Goal: Complete application form

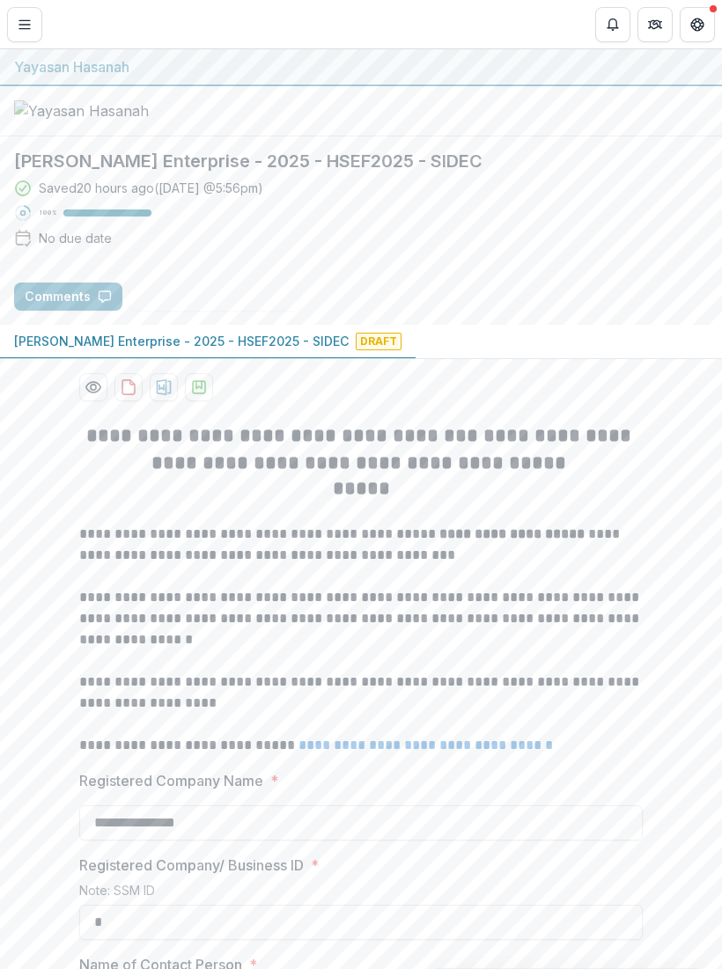
scroll to position [787, 0]
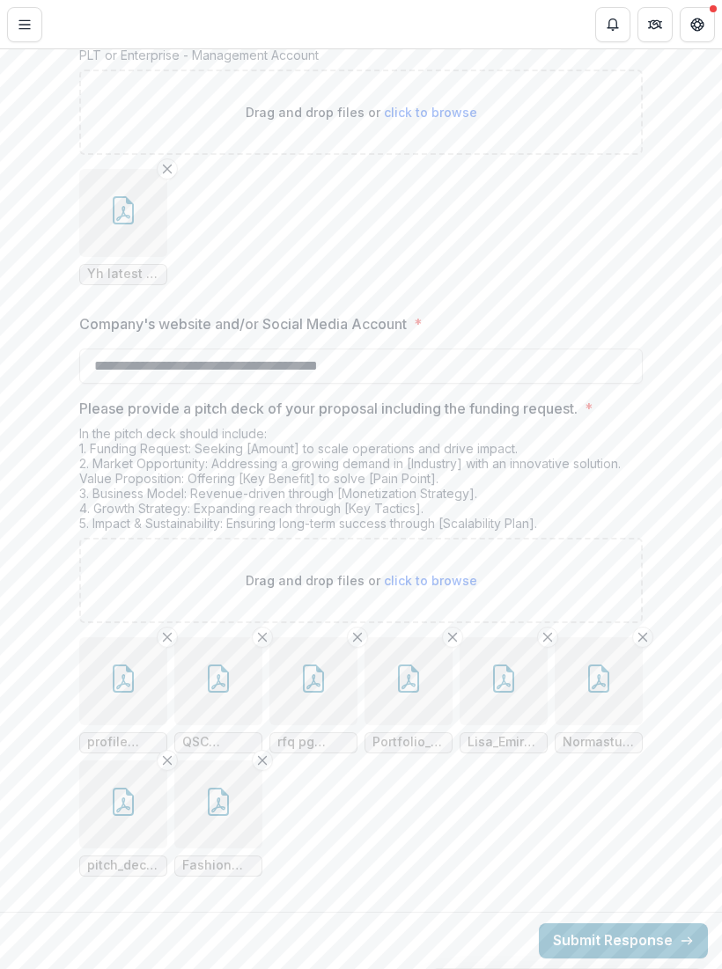
click at [133, 801] on icon "button" at bounding box center [123, 802] width 21 height 28
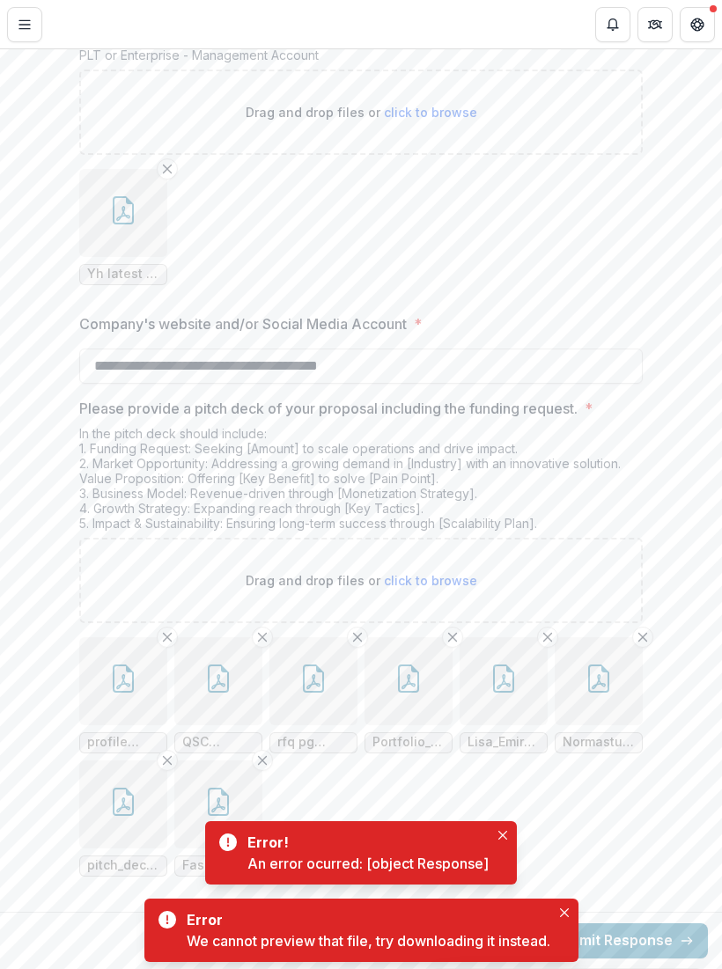
click at [497, 825] on button "Close" at bounding box center [502, 835] width 21 height 21
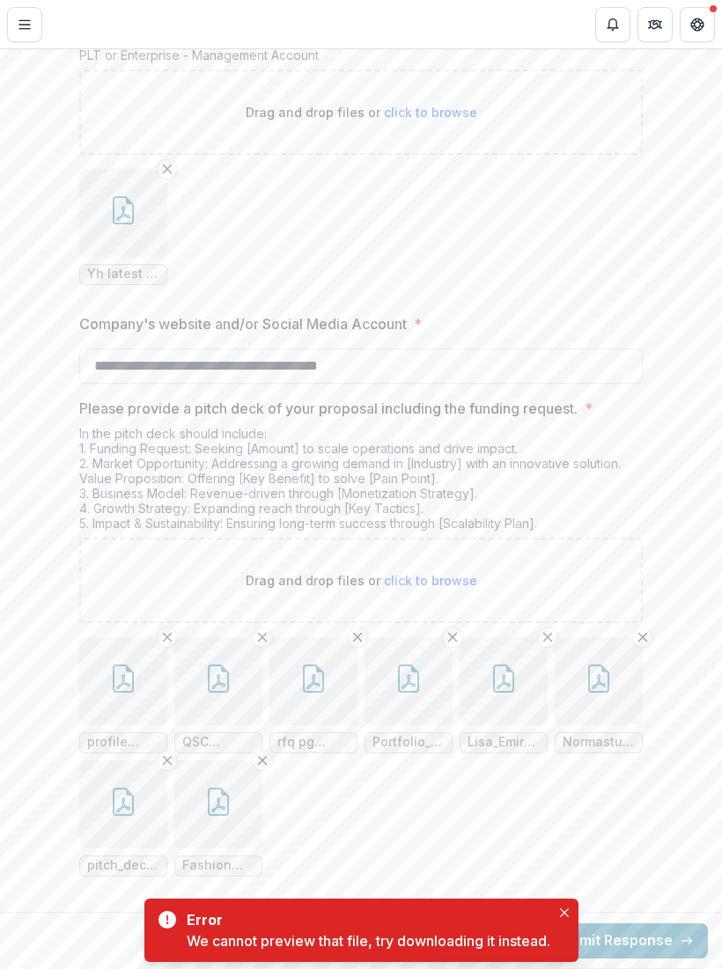
click at [558, 903] on button "Close" at bounding box center [564, 913] width 21 height 21
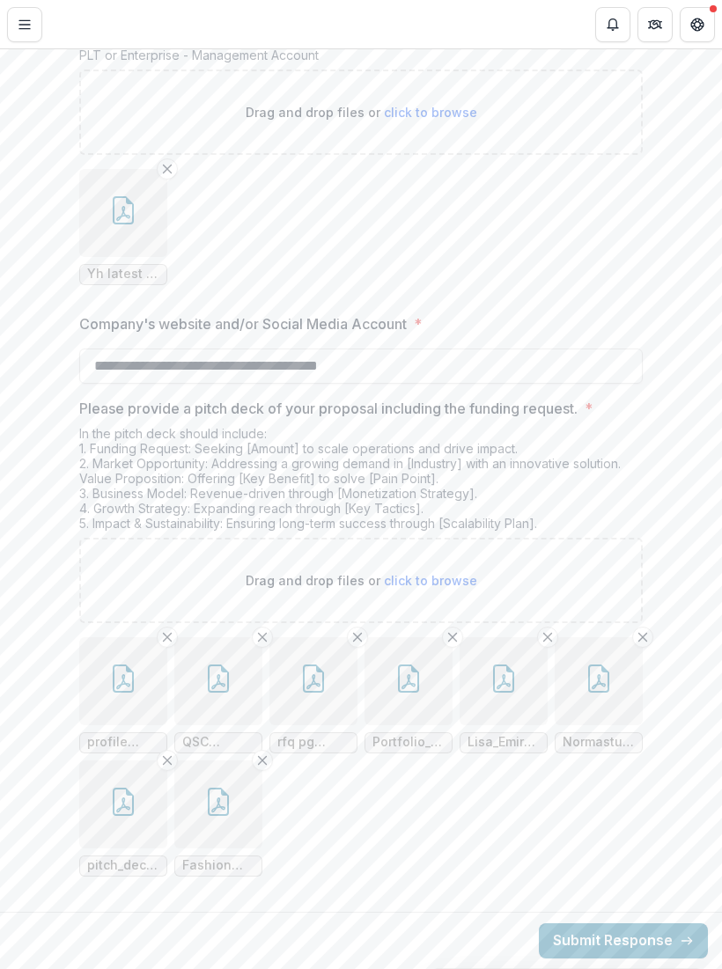
click at [131, 810] on icon "button" at bounding box center [123, 802] width 28 height 28
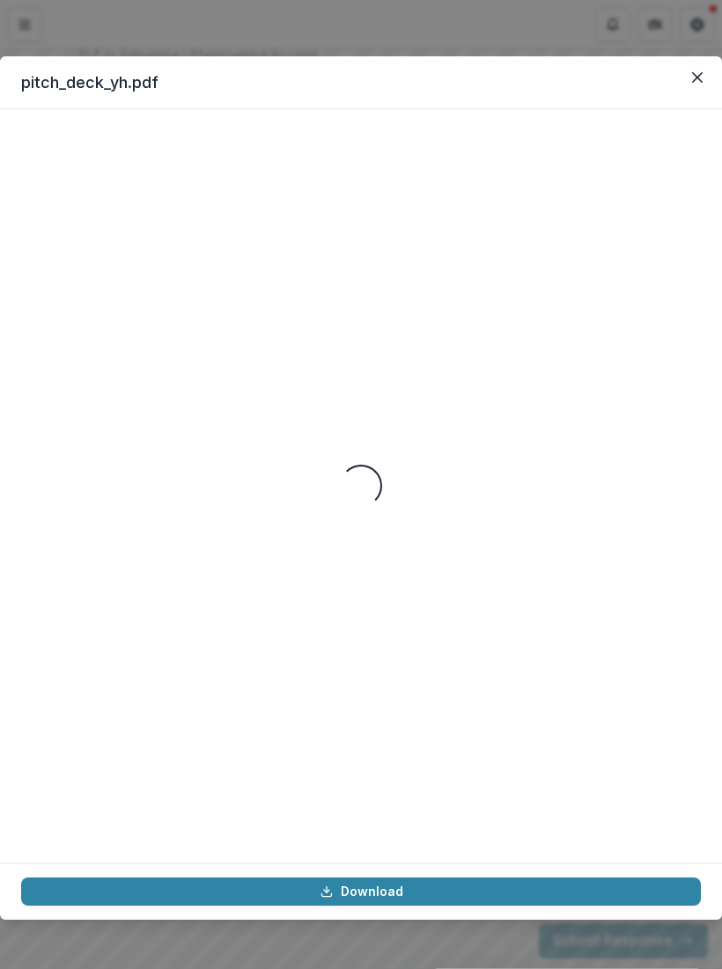
click at [696, 91] on button "Close" at bounding box center [697, 77] width 28 height 28
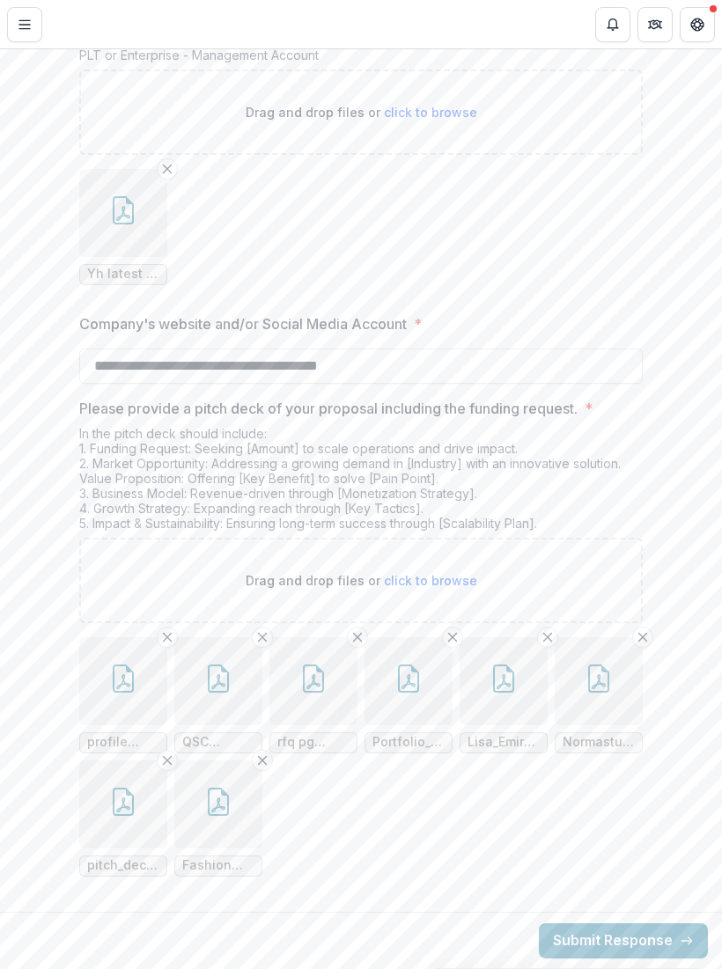
click at [422, 699] on button "button" at bounding box center [409, 682] width 88 height 88
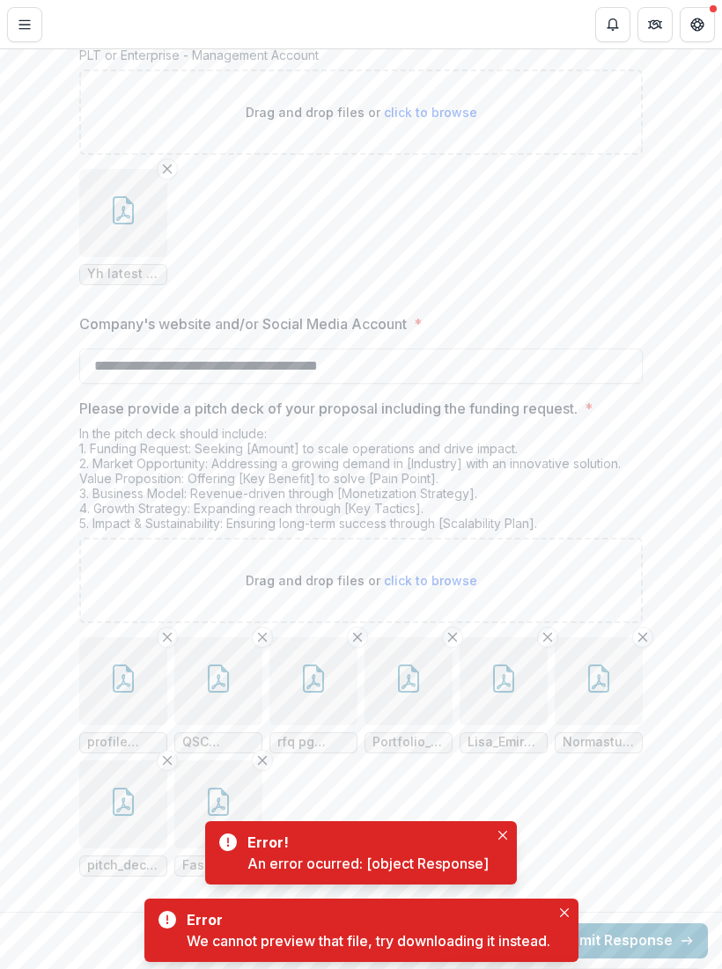
click at [614, 826] on ul "profile [PERSON_NAME].pdf QSC Outreach Services Sdn Bhd.pdf rfq pg 2.pdf Portfo…" at bounding box center [361, 758] width 564 height 240
click at [502, 825] on button "Close" at bounding box center [502, 835] width 21 height 21
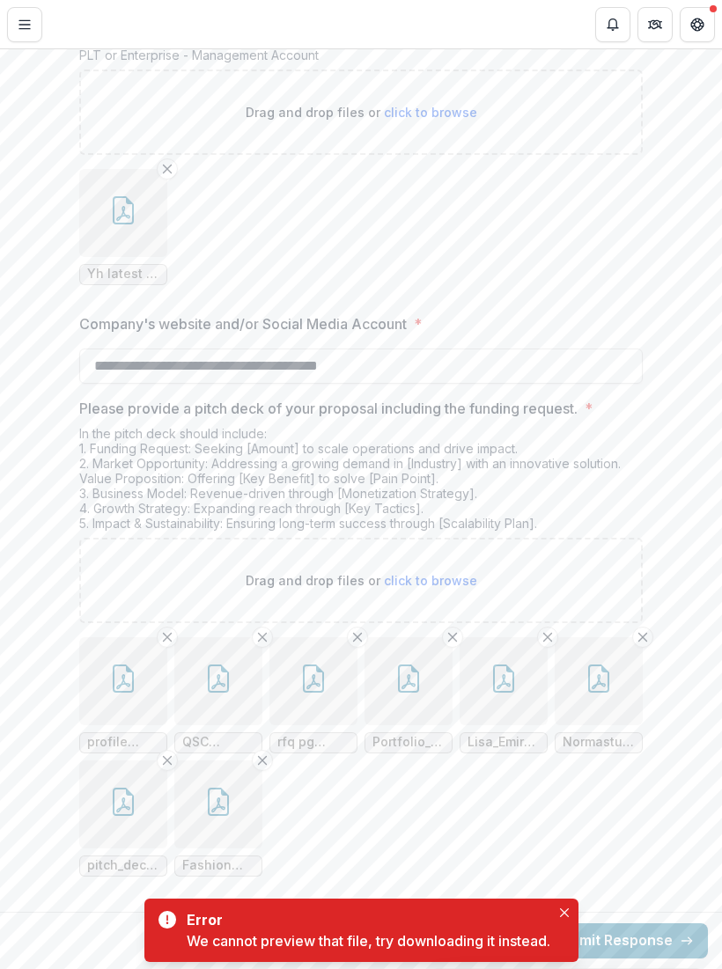
click at [568, 903] on button "Close" at bounding box center [564, 913] width 21 height 21
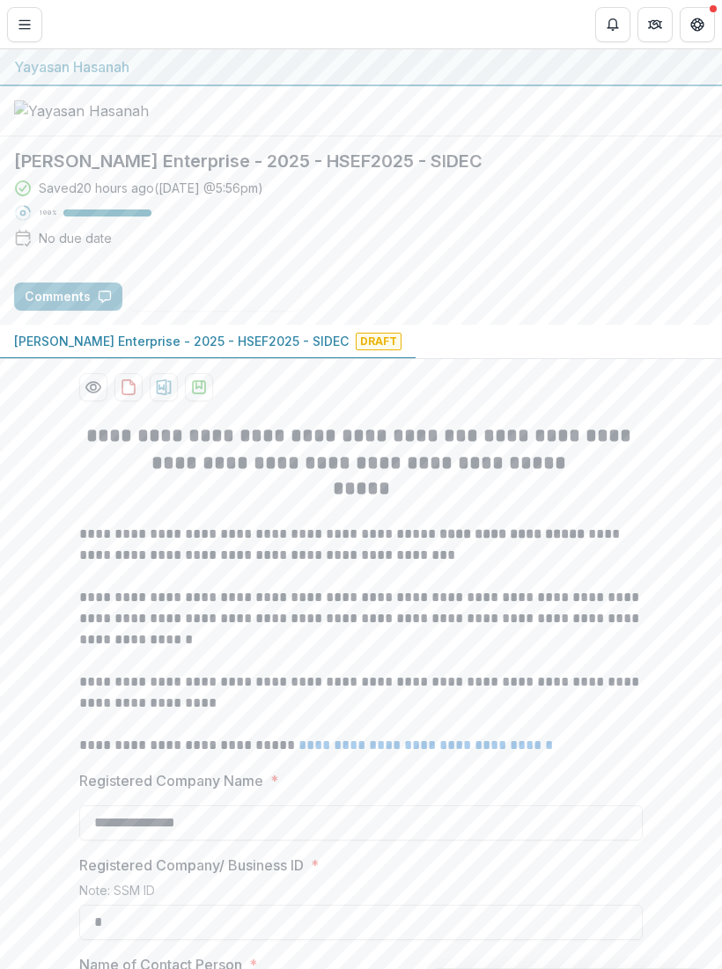
scroll to position [0, 0]
click at [191, 350] on p "[PERSON_NAME] Enterprise - 2025 - HSEF2025 - SIDEC" at bounding box center [181, 341] width 335 height 18
click at [356, 350] on span "Draft" at bounding box center [379, 342] width 46 height 18
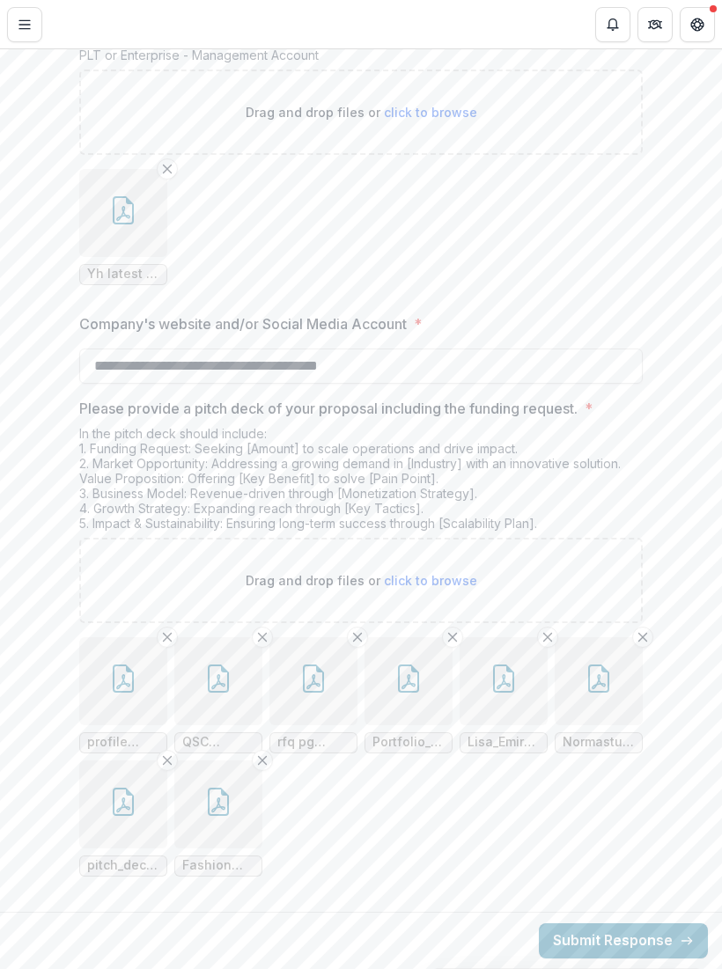
scroll to position [3898, 0]
click at [129, 678] on icon "button" at bounding box center [123, 679] width 28 height 28
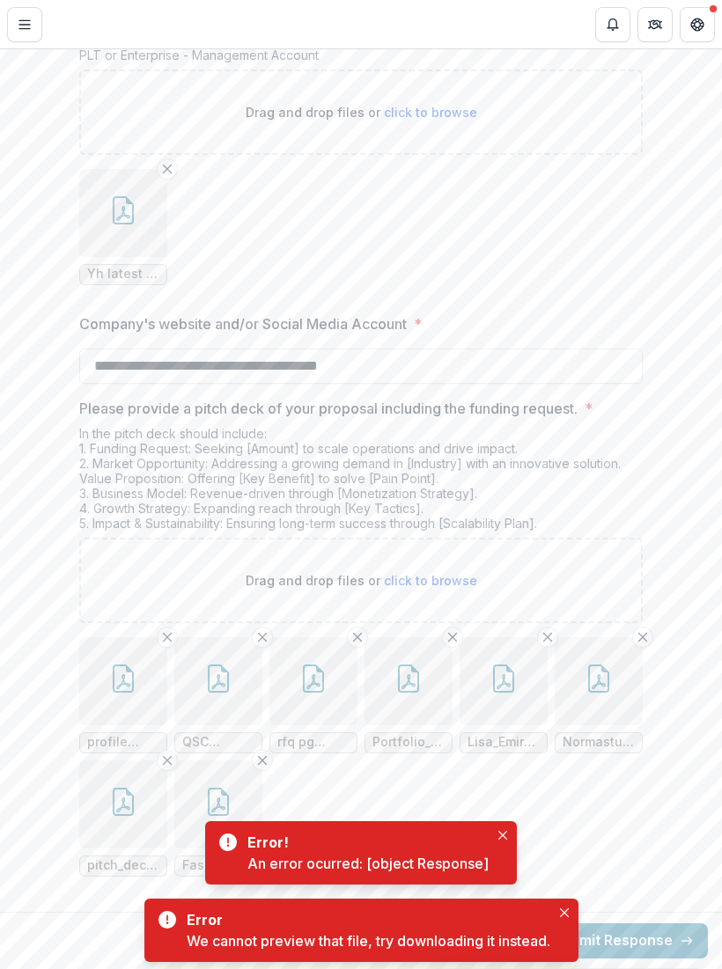
click at [571, 903] on button "Close" at bounding box center [564, 913] width 21 height 21
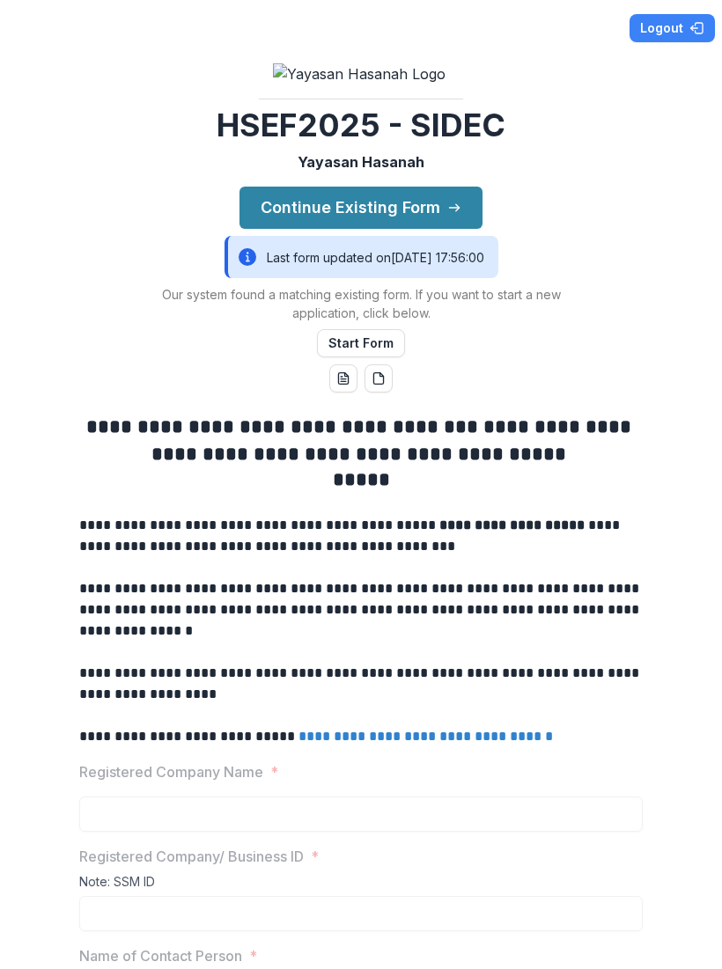
click at [452, 229] on button "Continue Existing Form" at bounding box center [361, 208] width 243 height 42
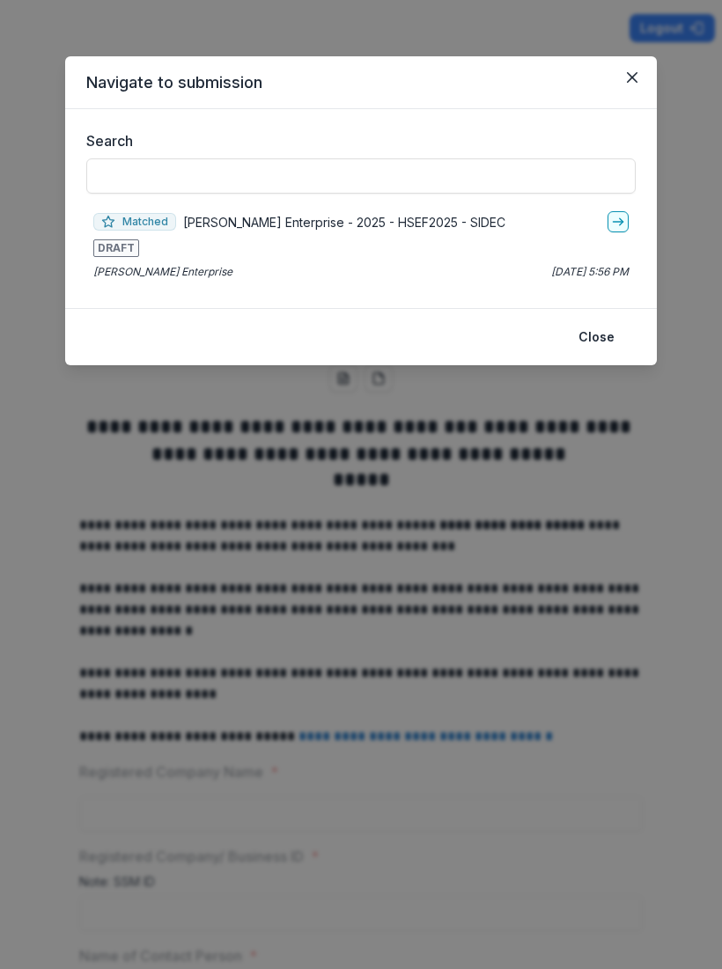
click at [296, 220] on p "[PERSON_NAME] Enterprise - 2025 - HSEF2025 - SIDEC" at bounding box center [344, 222] width 322 height 18
click at [618, 228] on icon "go-to" at bounding box center [618, 222] width 14 height 14
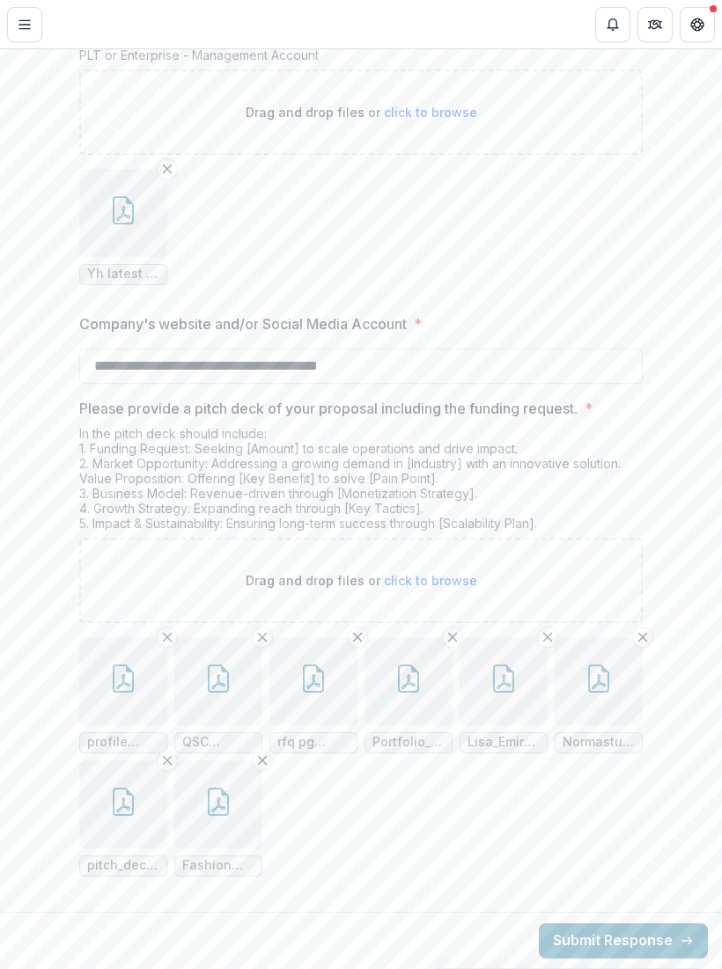
scroll to position [3898, 0]
click at [139, 689] on button "button" at bounding box center [123, 682] width 88 height 88
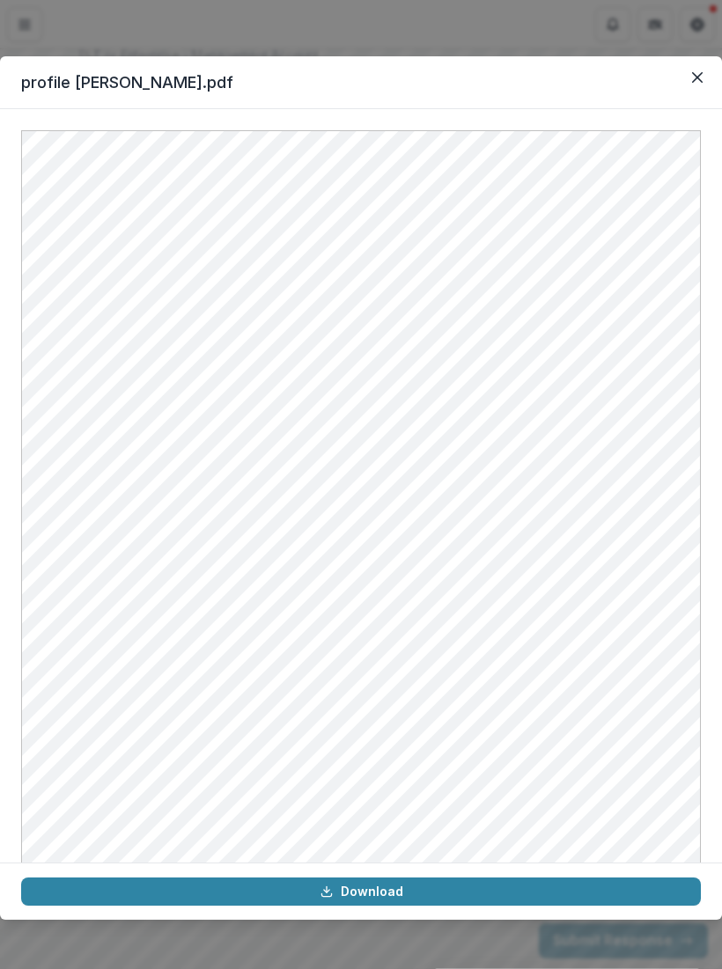
click at [703, 70] on button "Close" at bounding box center [697, 77] width 28 height 28
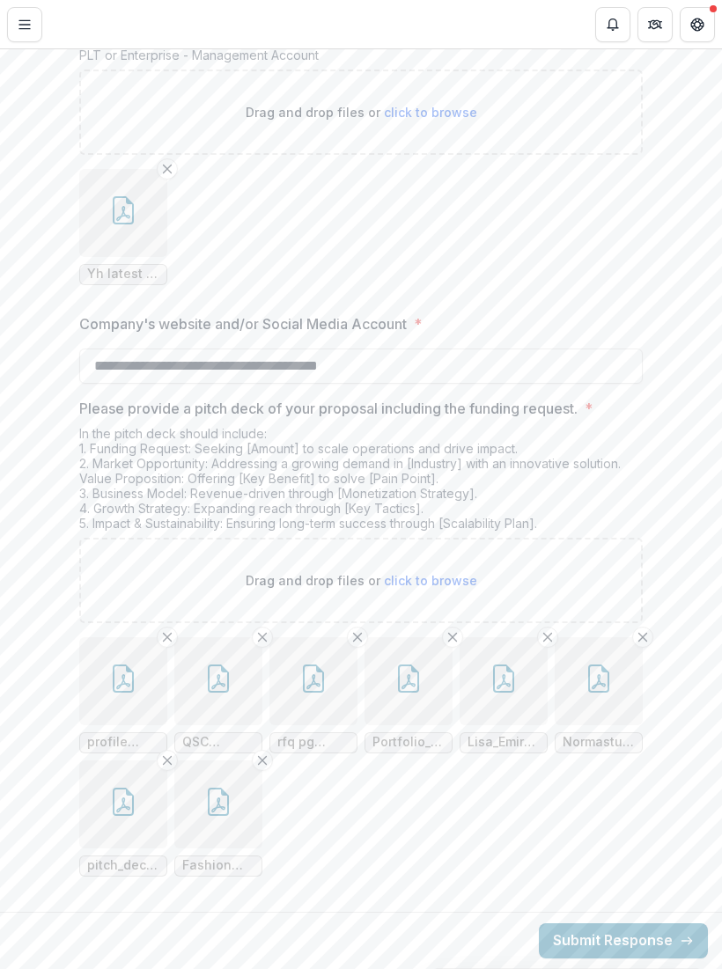
click at [114, 799] on icon "button" at bounding box center [123, 802] width 21 height 28
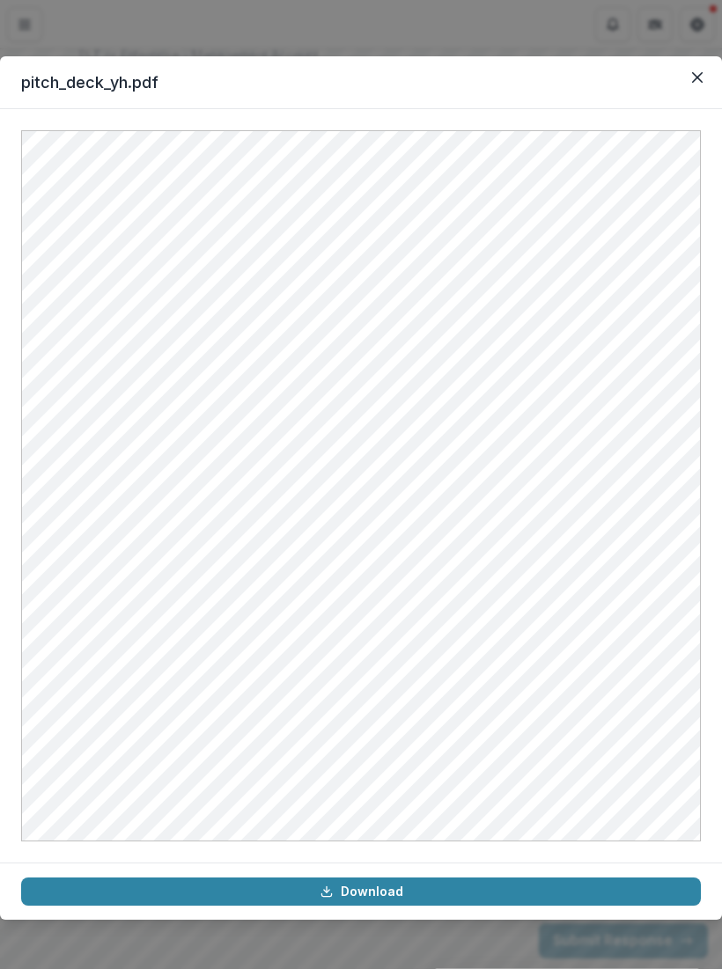
click at [692, 75] on icon "Close" at bounding box center [697, 77] width 11 height 11
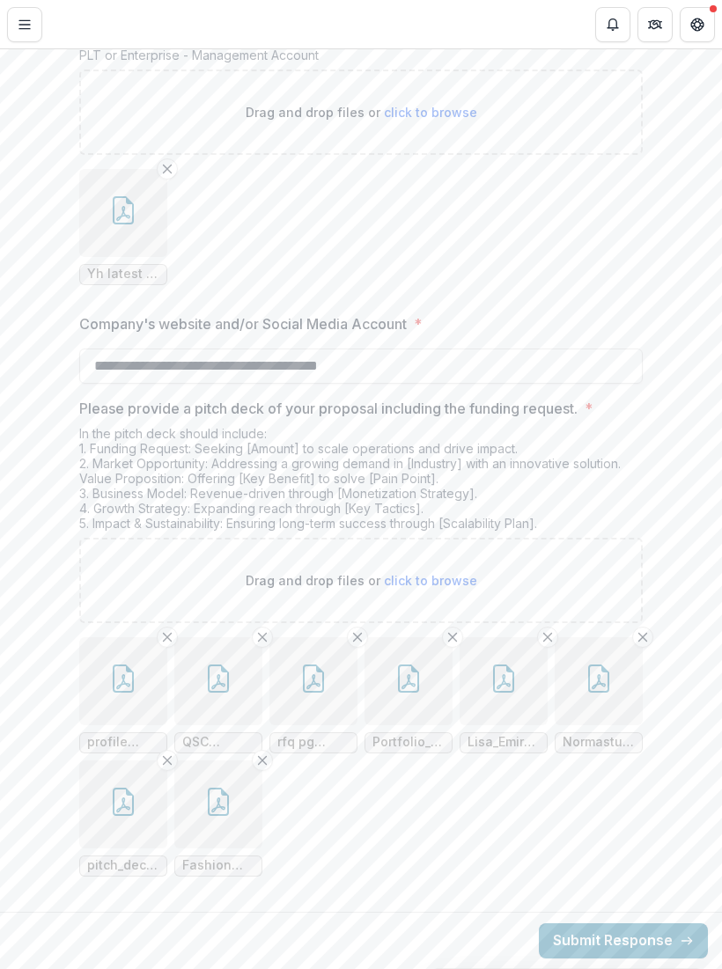
click at [162, 766] on icon "Remove File" at bounding box center [167, 761] width 14 height 14
click at [121, 811] on icon "button" at bounding box center [123, 802] width 28 height 28
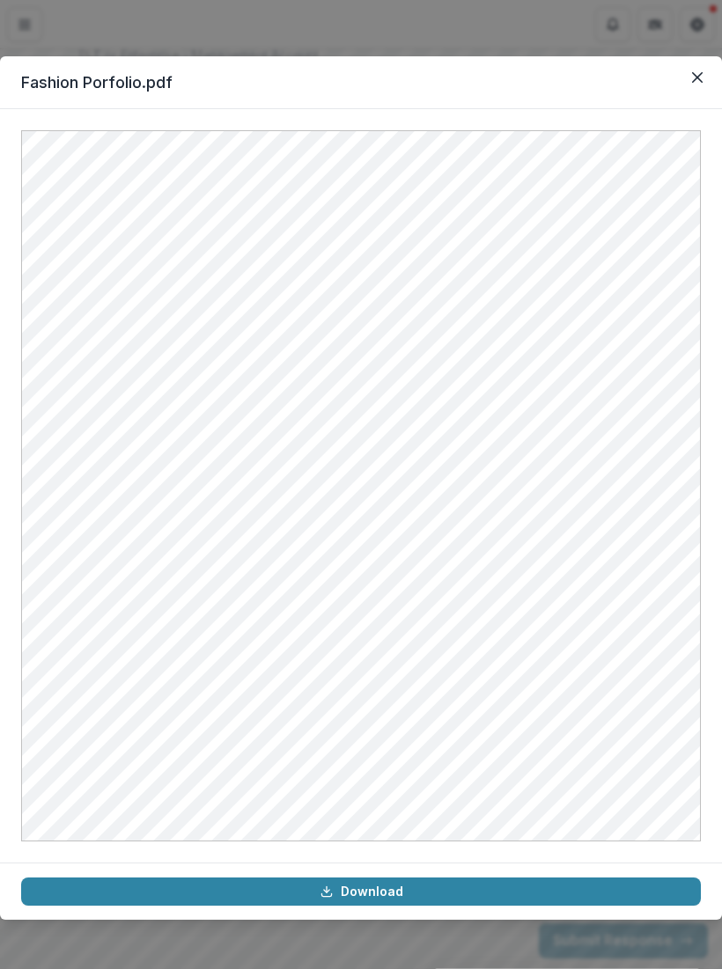
click at [693, 86] on button "Close" at bounding box center [697, 77] width 28 height 28
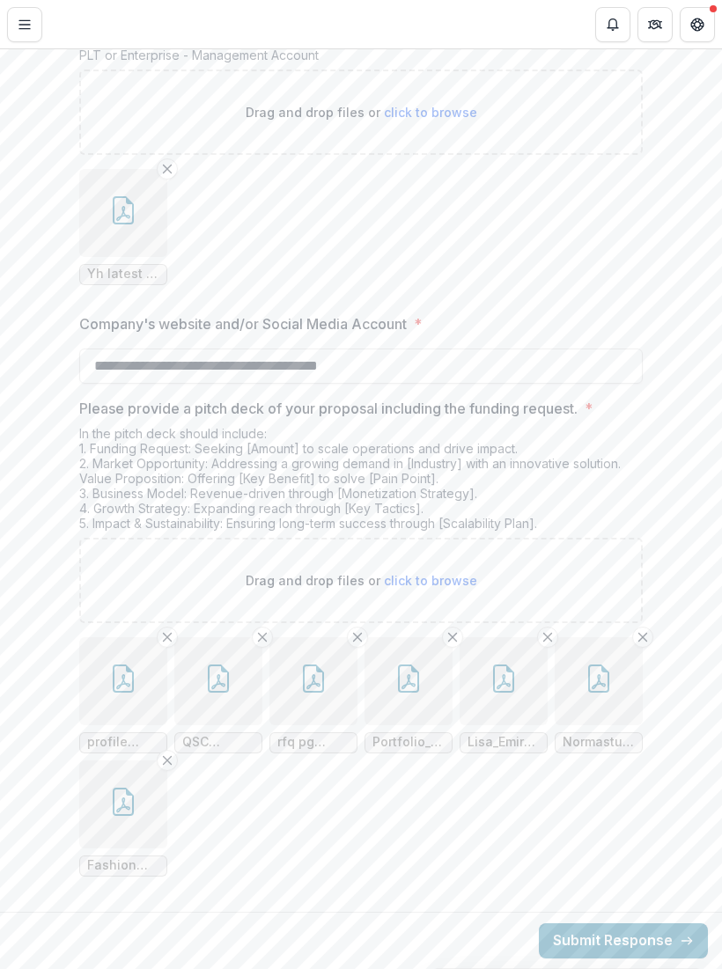
click at [453, 582] on span "click to browse" at bounding box center [430, 580] width 93 height 15
type input "**********"
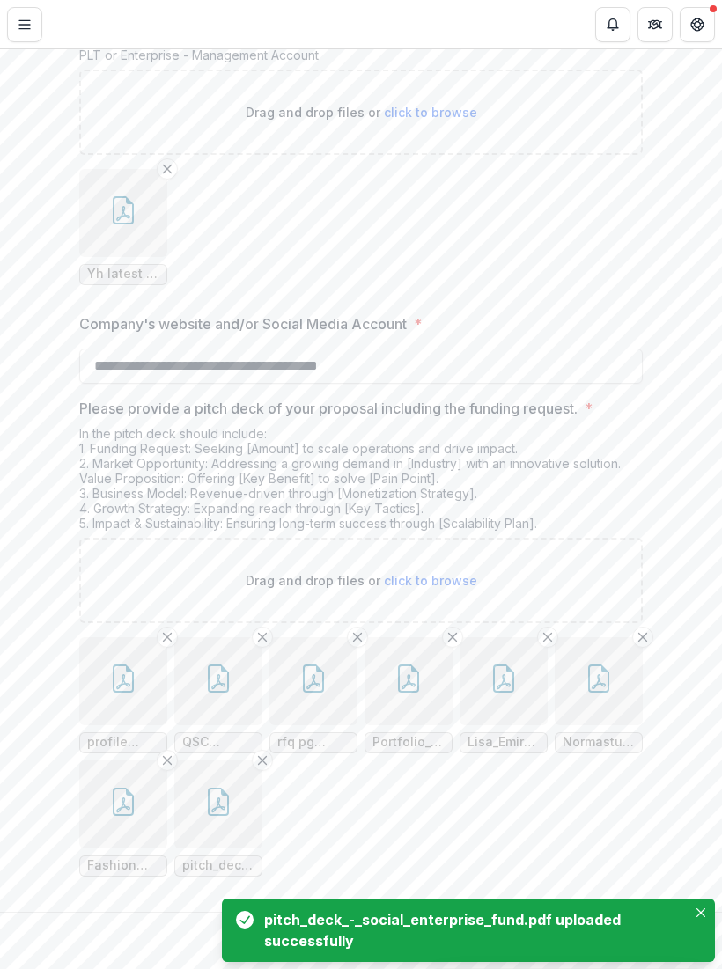
click at [711, 903] on button "Close" at bounding box center [700, 913] width 21 height 21
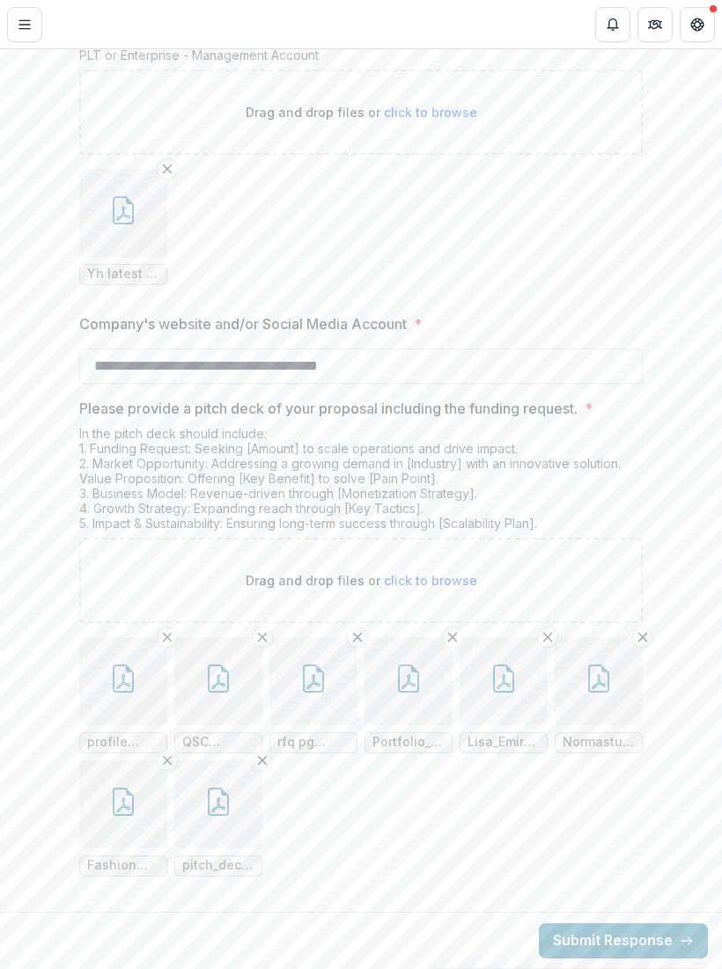
click at [213, 806] on icon "button" at bounding box center [218, 802] width 28 height 28
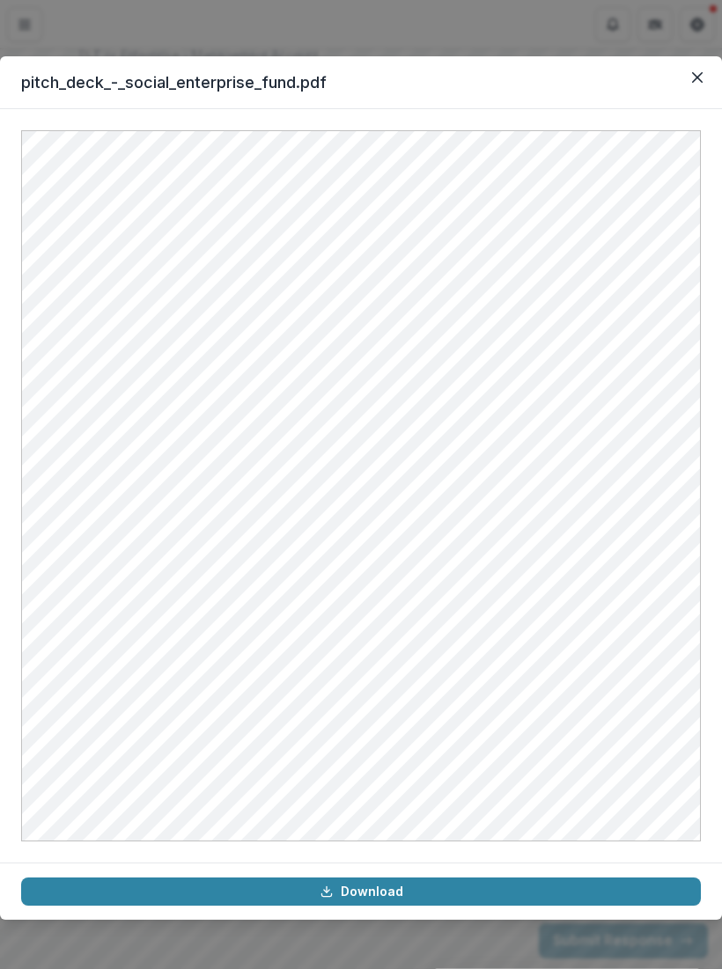
click at [688, 77] on button "Close" at bounding box center [697, 77] width 28 height 28
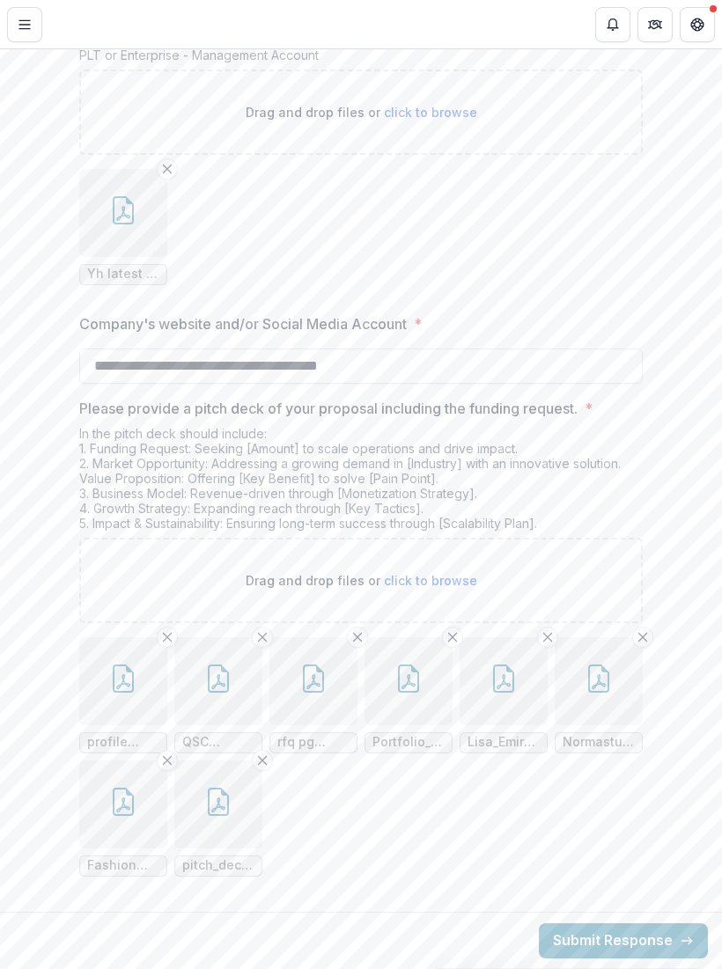
click at [262, 763] on icon "Remove File" at bounding box center [262, 761] width 14 height 14
click at [460, 578] on span "click to browse" at bounding box center [430, 580] width 93 height 15
click at [451, 576] on span "click to browse" at bounding box center [430, 580] width 93 height 15
type input "**********"
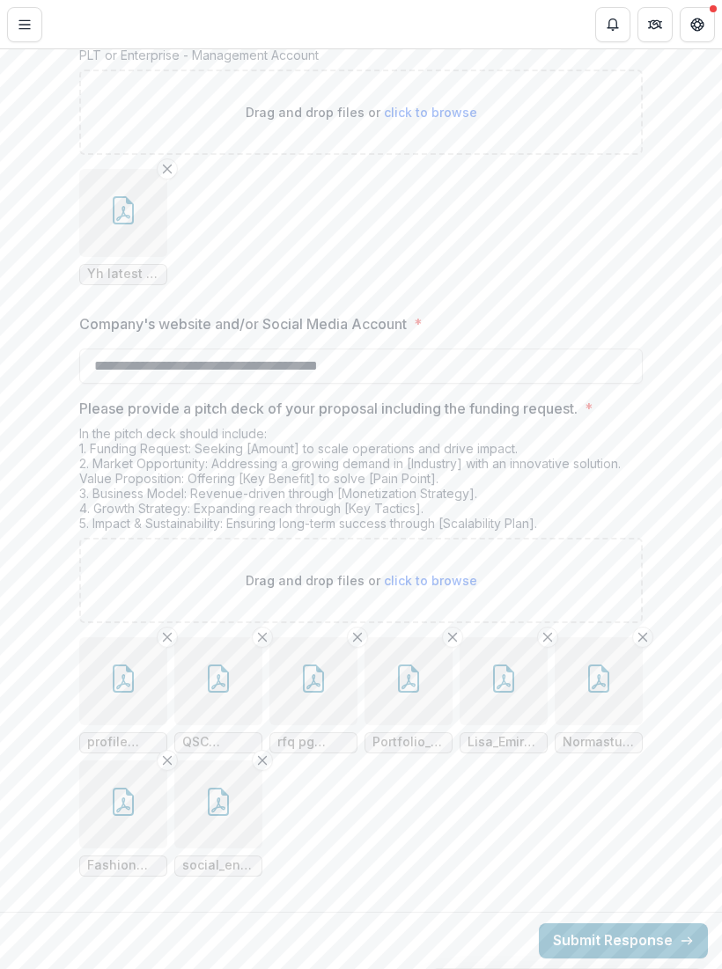
click at [217, 803] on icon "button" at bounding box center [218, 802] width 28 height 28
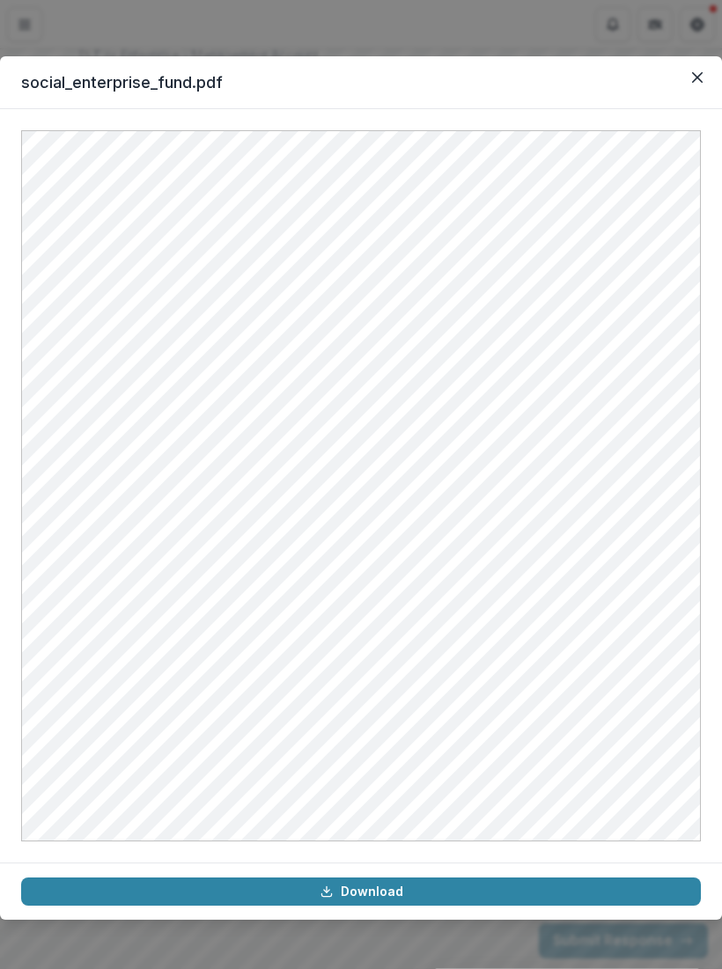
click at [684, 88] on button "Close" at bounding box center [697, 77] width 28 height 28
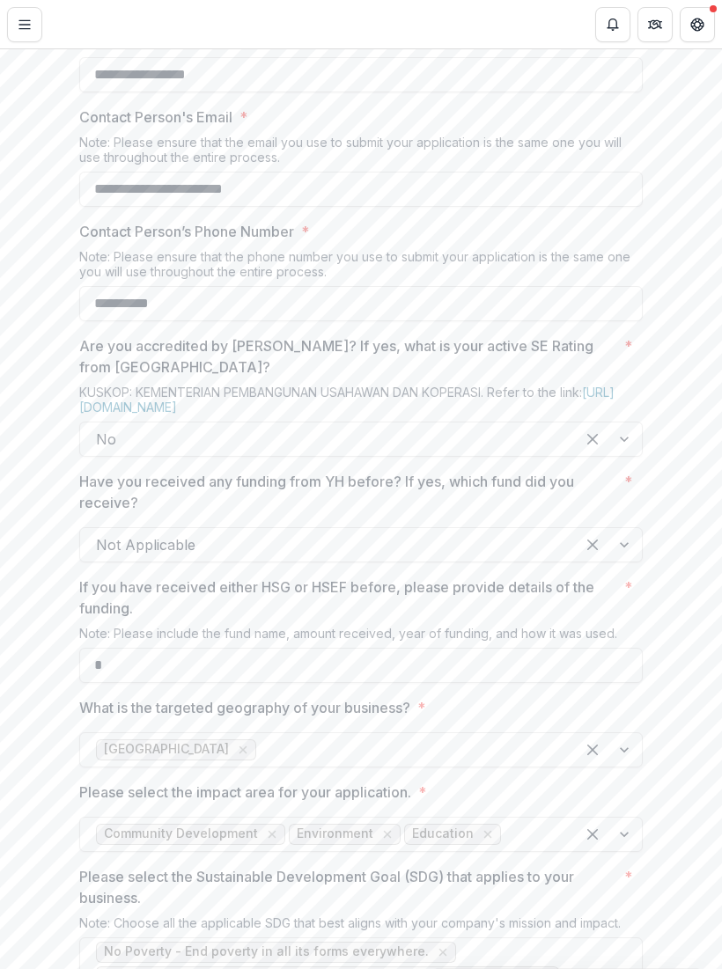
scroll to position [995, 0]
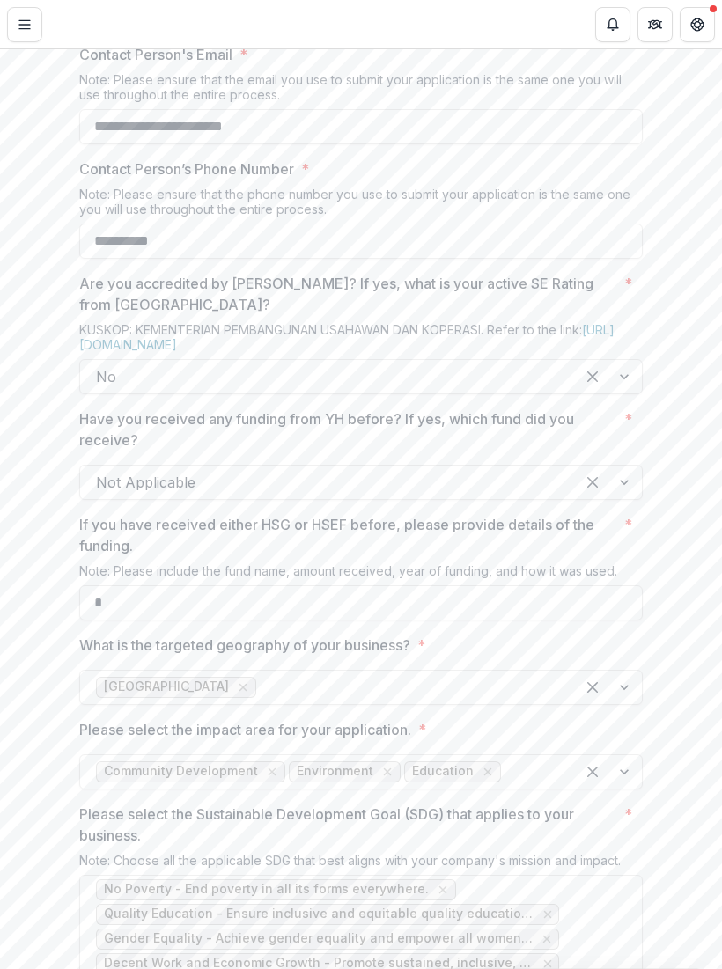
click at [117, 621] on input "*" at bounding box center [361, 603] width 564 height 35
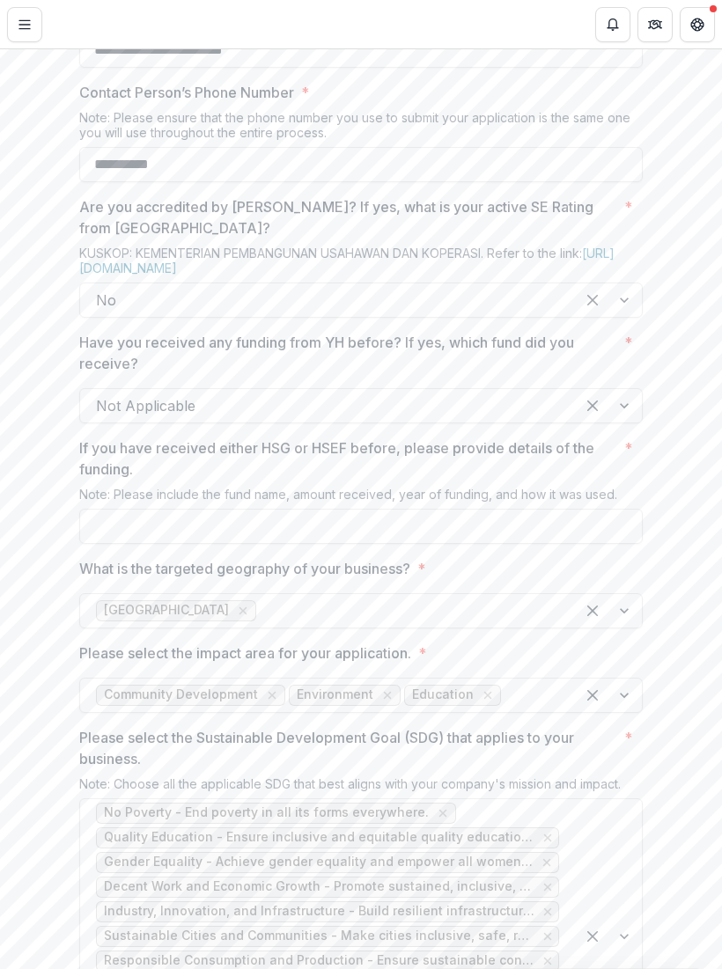
scroll to position [1070, 0]
type input "*"
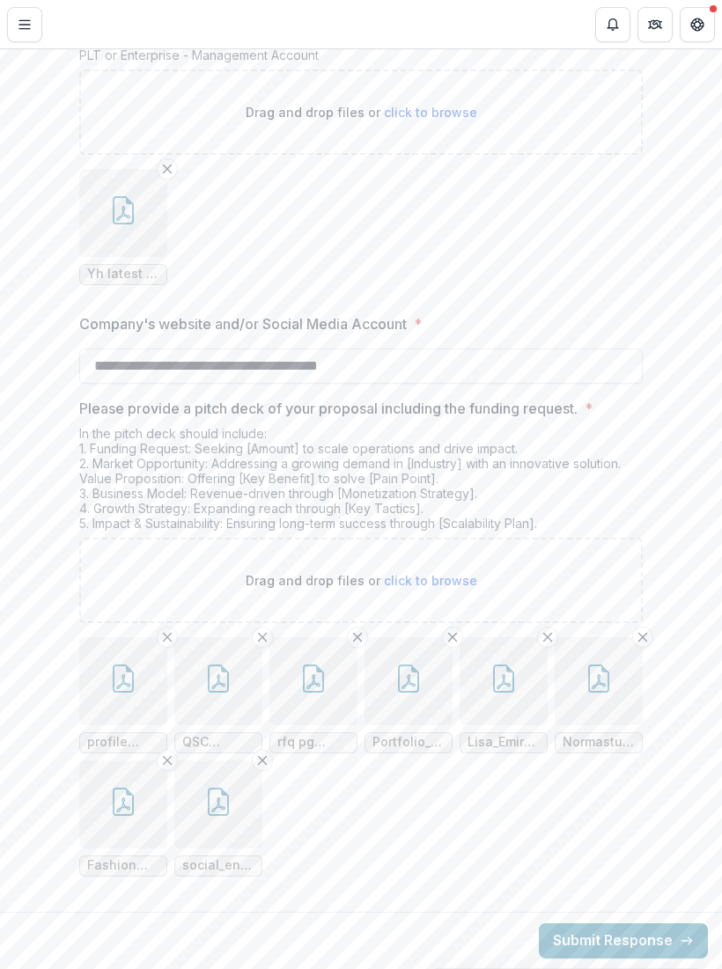
scroll to position [3900, 0]
